Goal: Find specific page/section: Find specific page/section

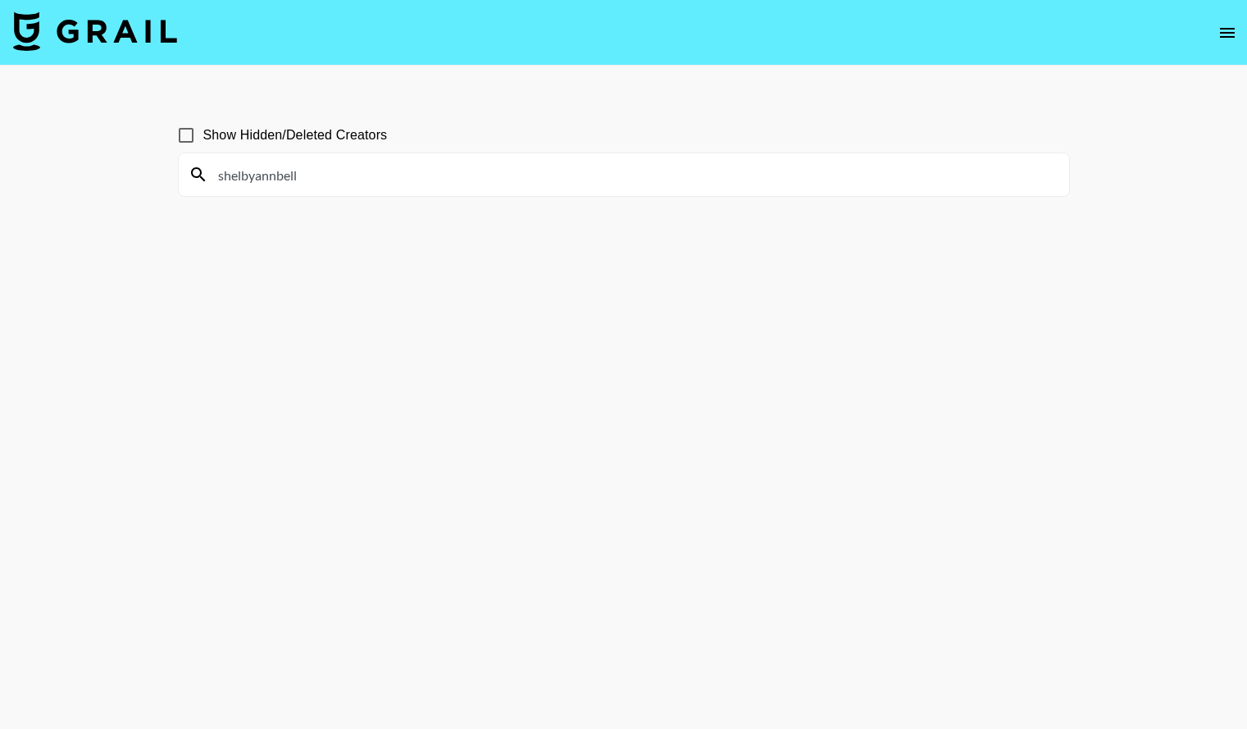
click at [281, 168] on input "shelbyannbell" at bounding box center [633, 175] width 851 height 26
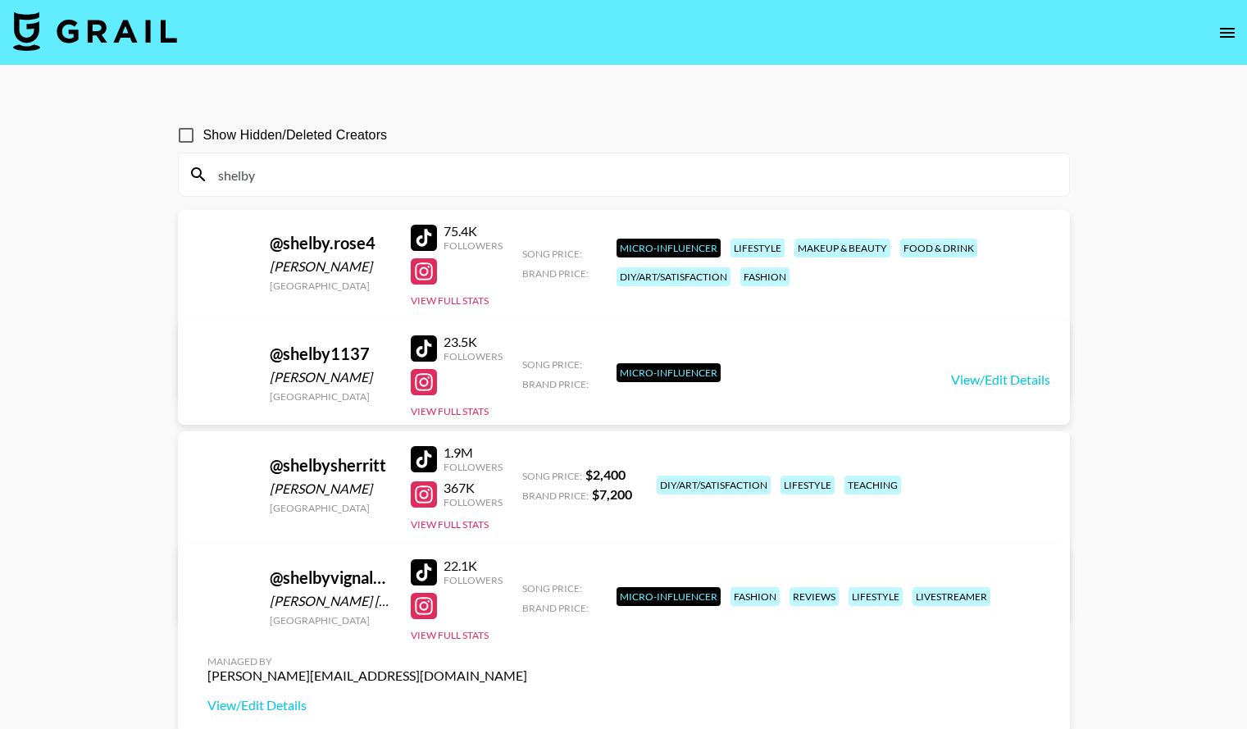
type input "shelby"
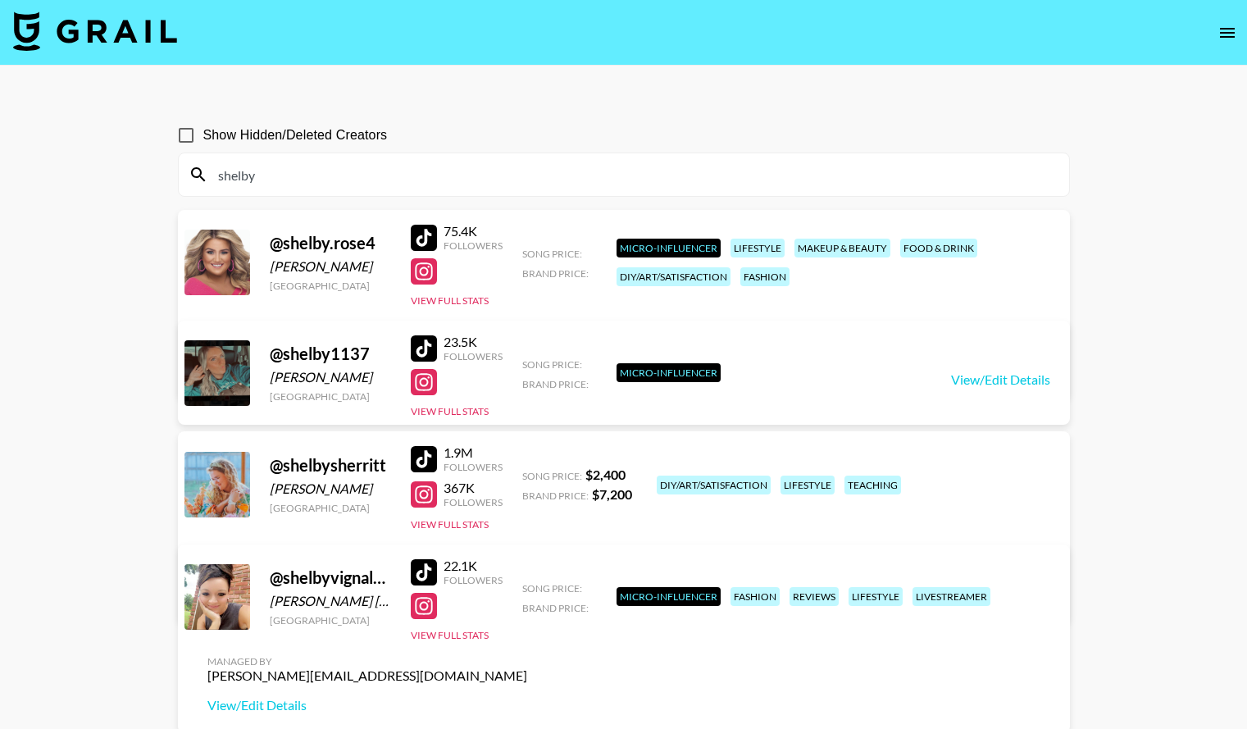
click at [361, 175] on input "shelby" at bounding box center [633, 175] width 851 height 26
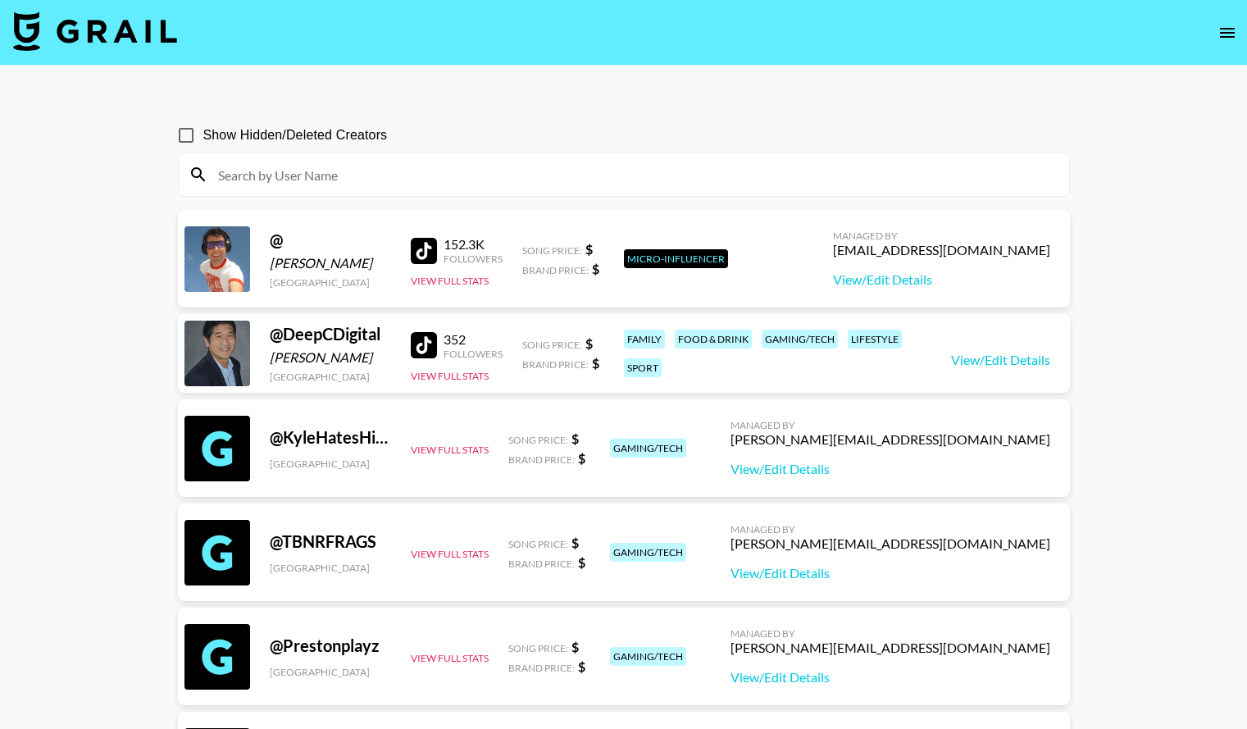
click at [531, 363] on span "Brand Price:" at bounding box center [555, 364] width 66 height 12
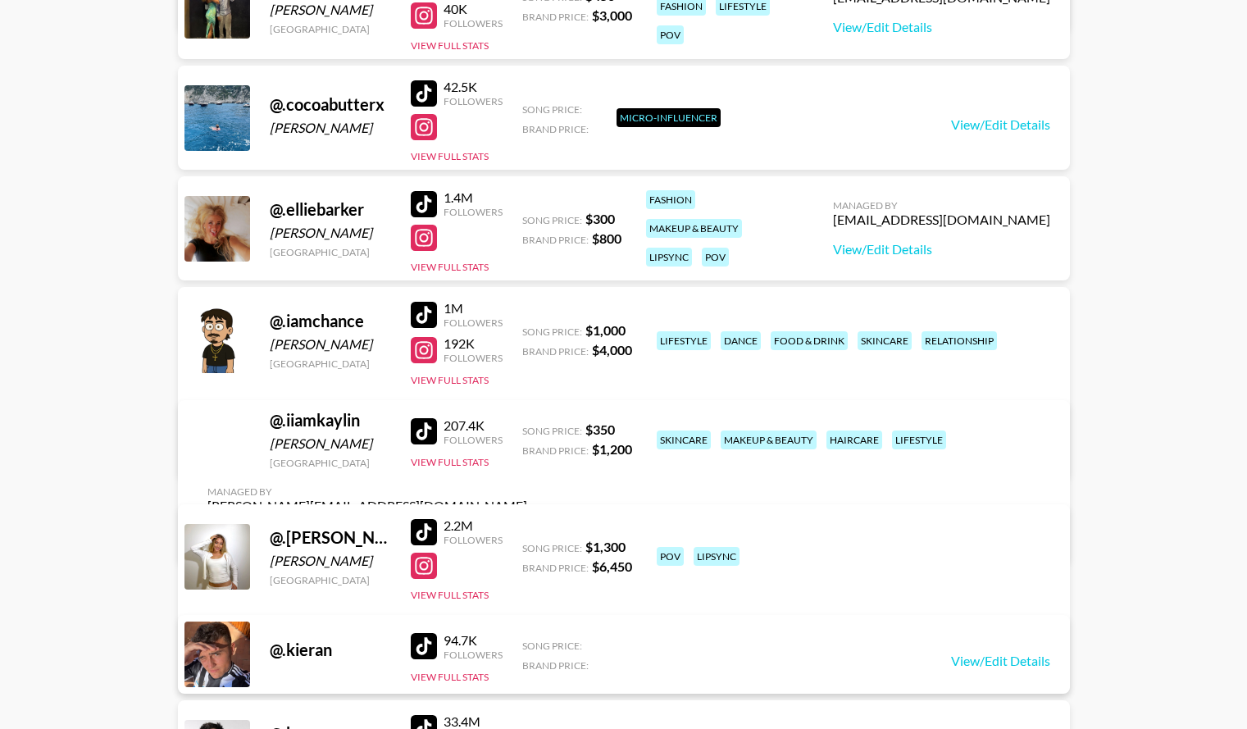
scroll to position [3019, 0]
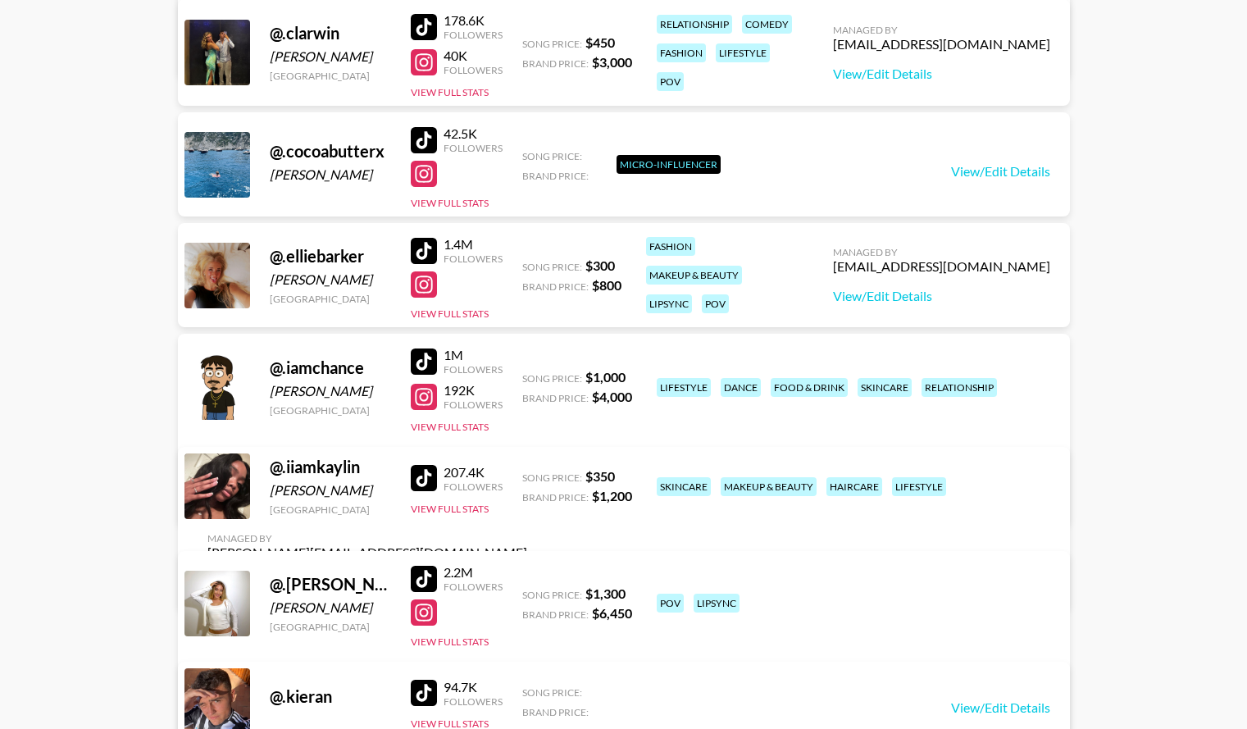
click at [381, 249] on div "@ .elliebarker" at bounding box center [330, 256] width 121 height 21
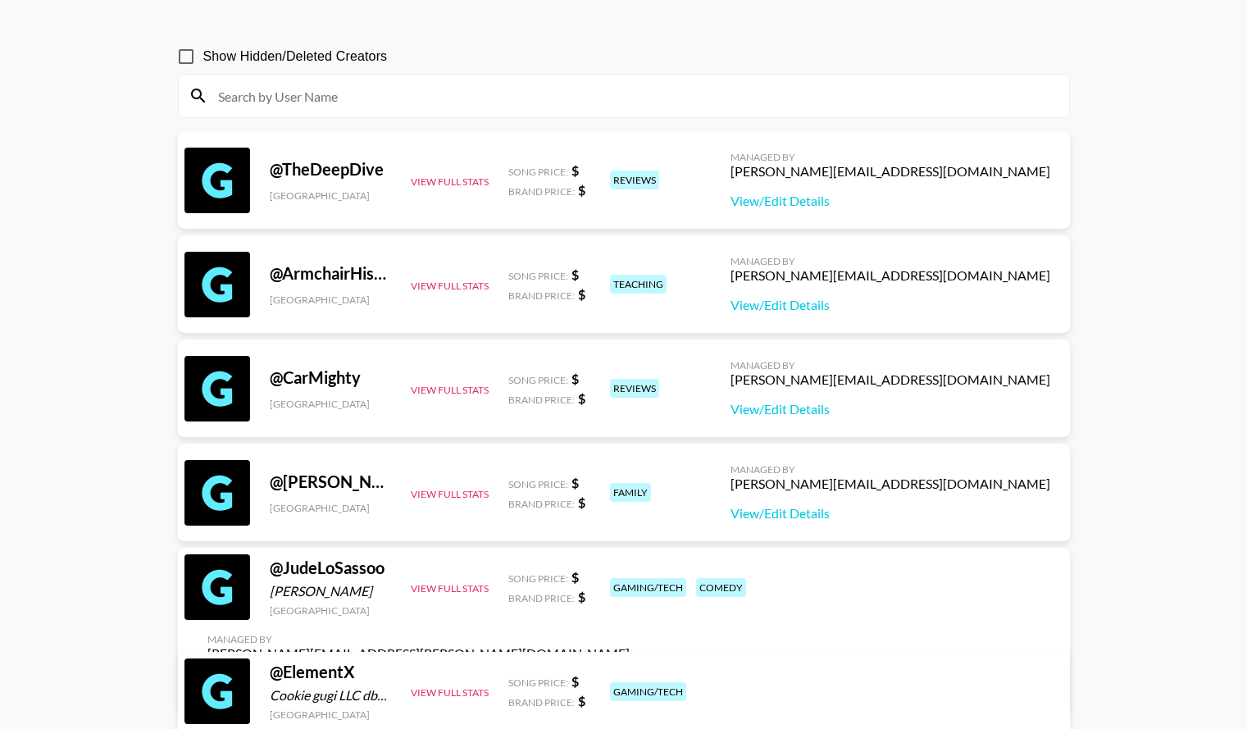
scroll to position [0, 0]
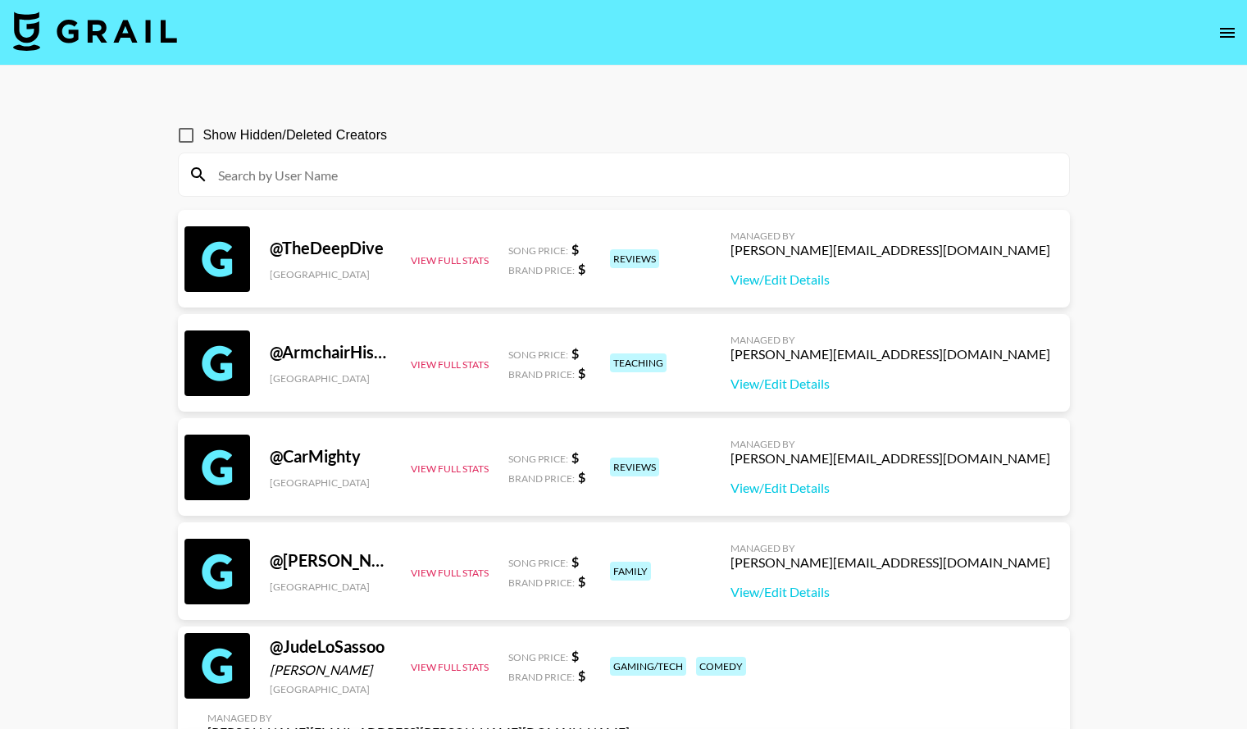
click at [335, 175] on input at bounding box center [633, 175] width 851 height 26
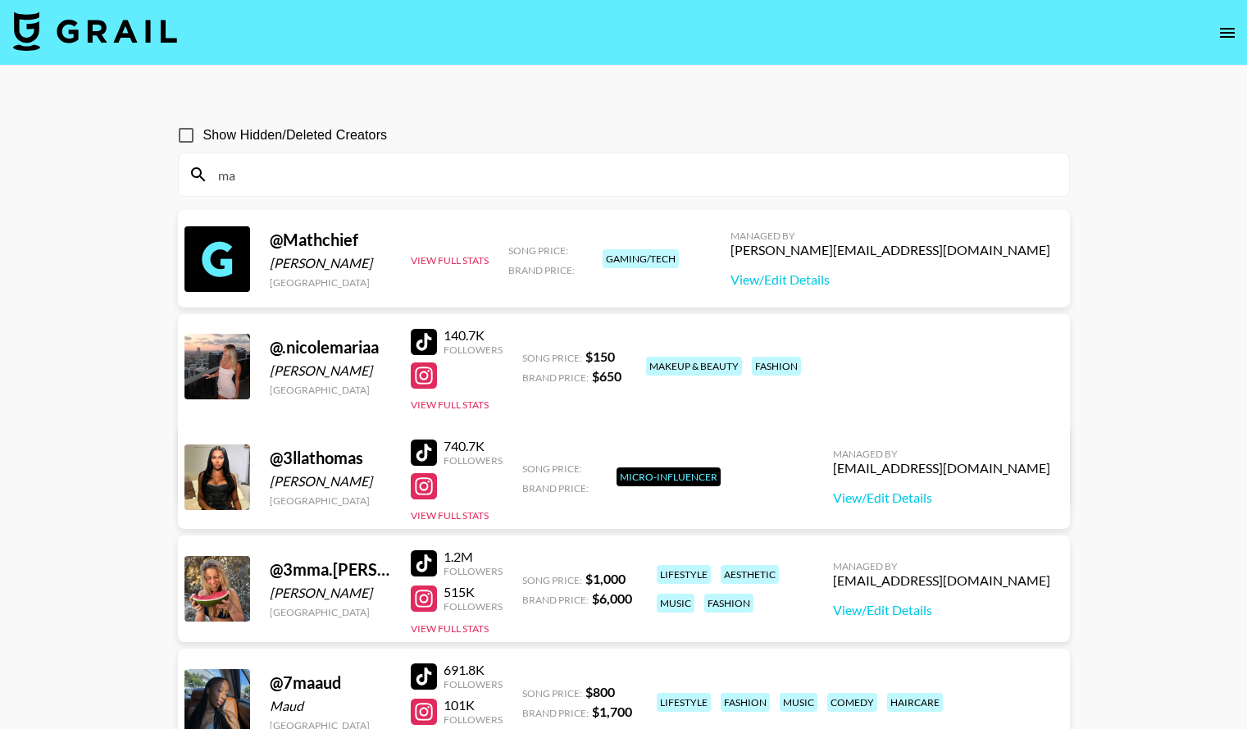
type input "m"
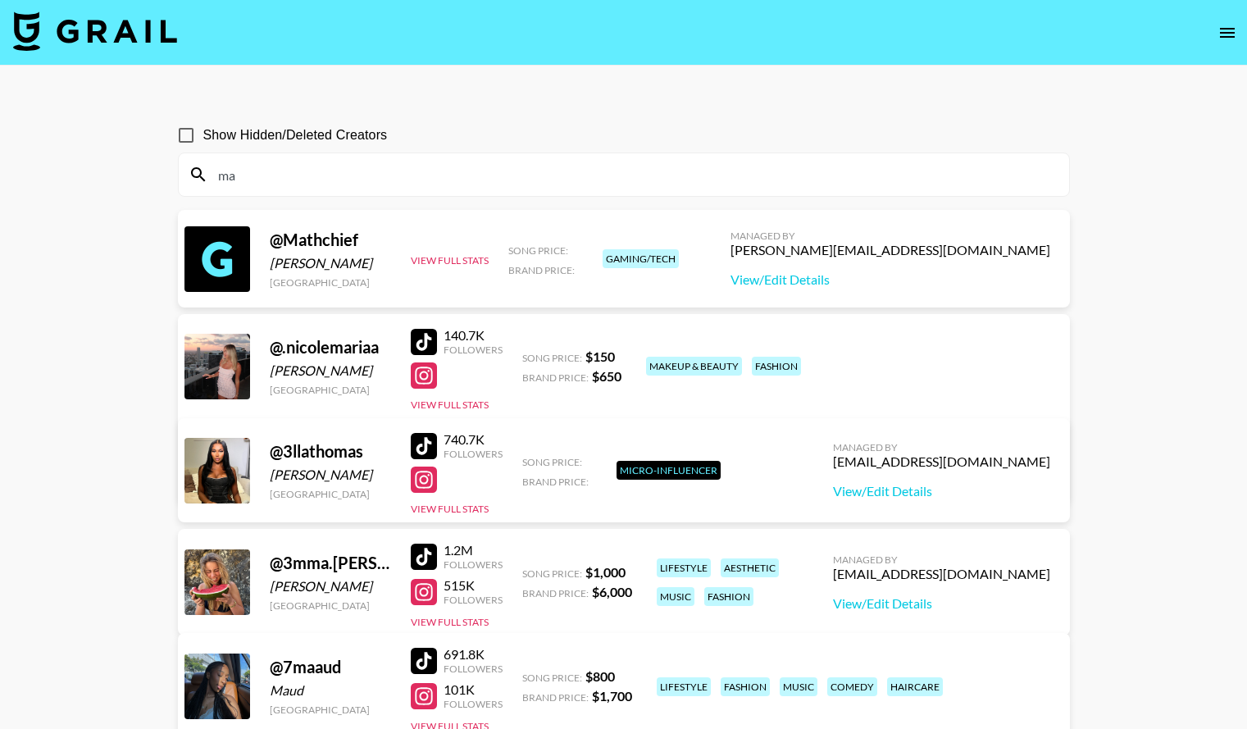
click at [326, 180] on input "ma" at bounding box center [633, 175] width 851 height 26
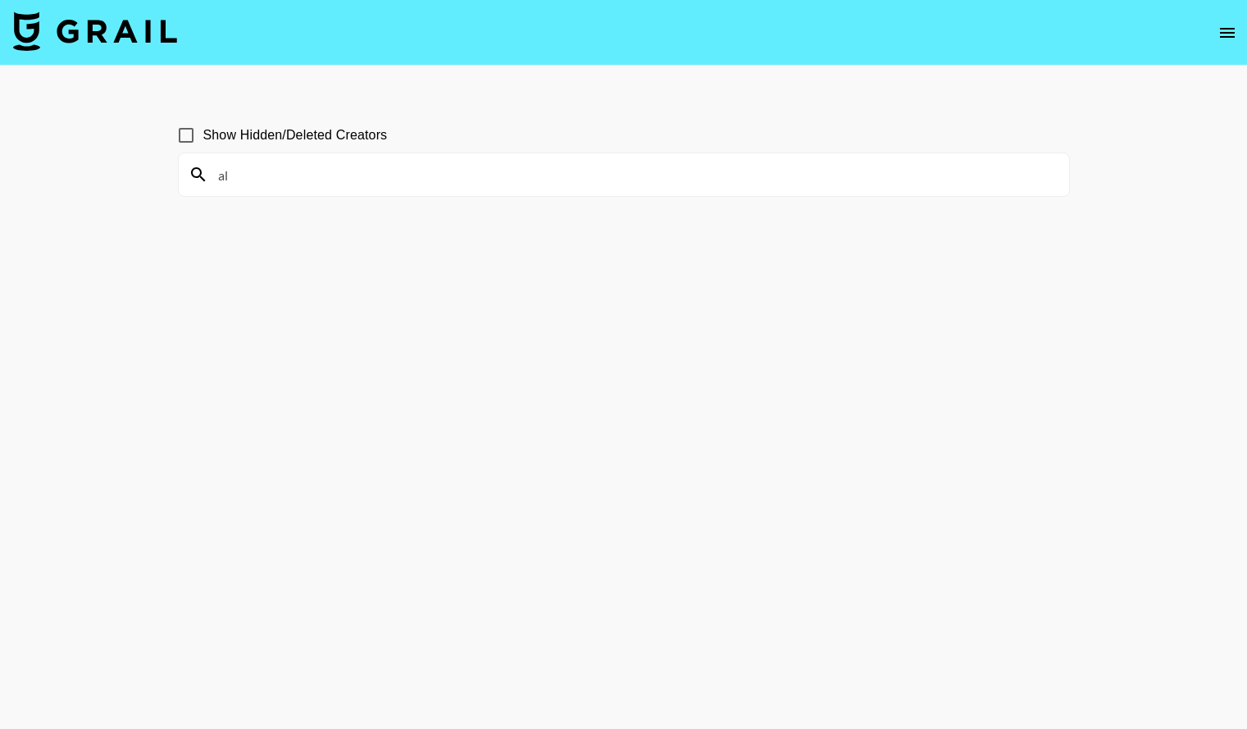
type input "a"
click at [267, 183] on input "[PERSON_NAME]" at bounding box center [633, 175] width 851 height 26
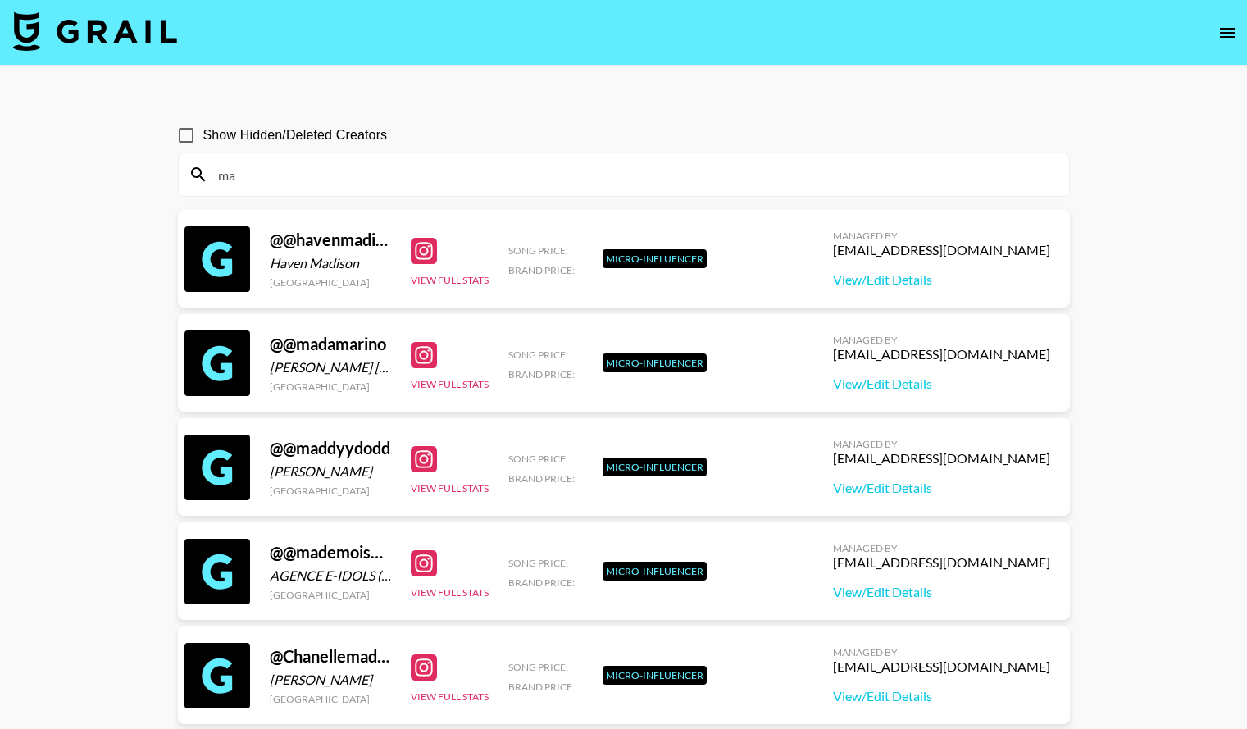
type input "m"
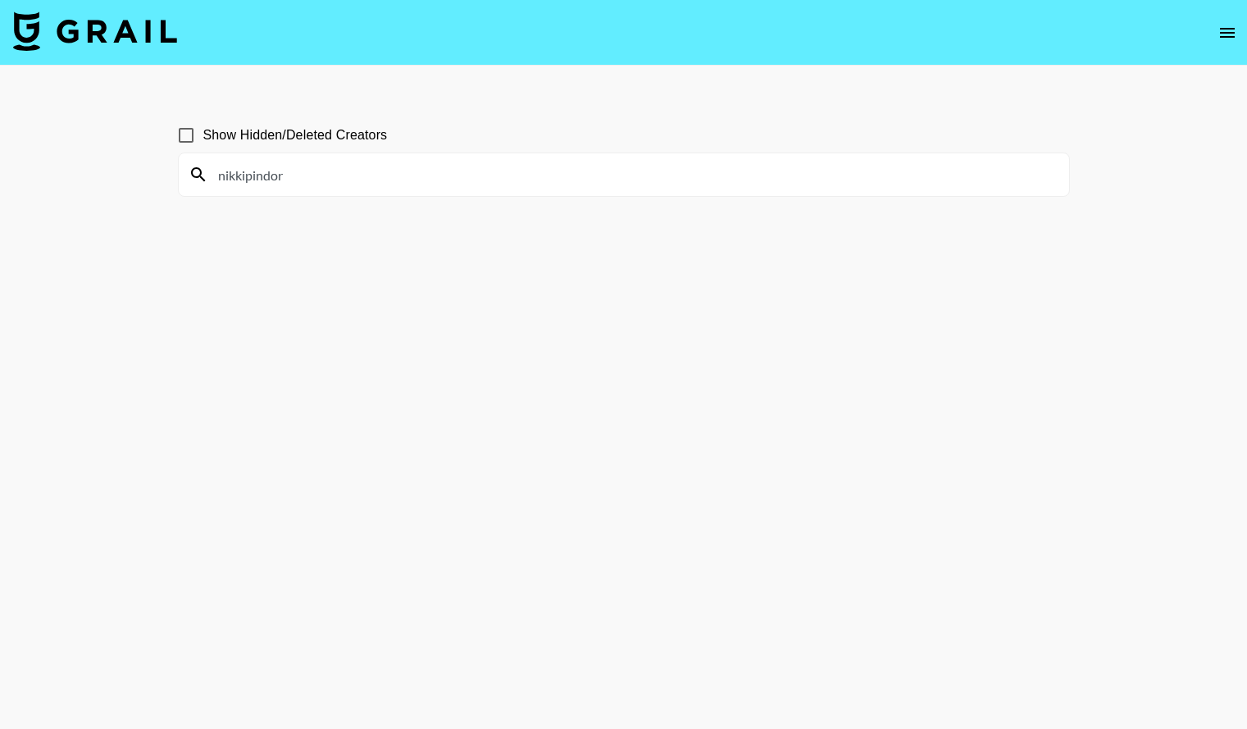
type input "nikkipindor"
